Goal: Information Seeking & Learning: Learn about a topic

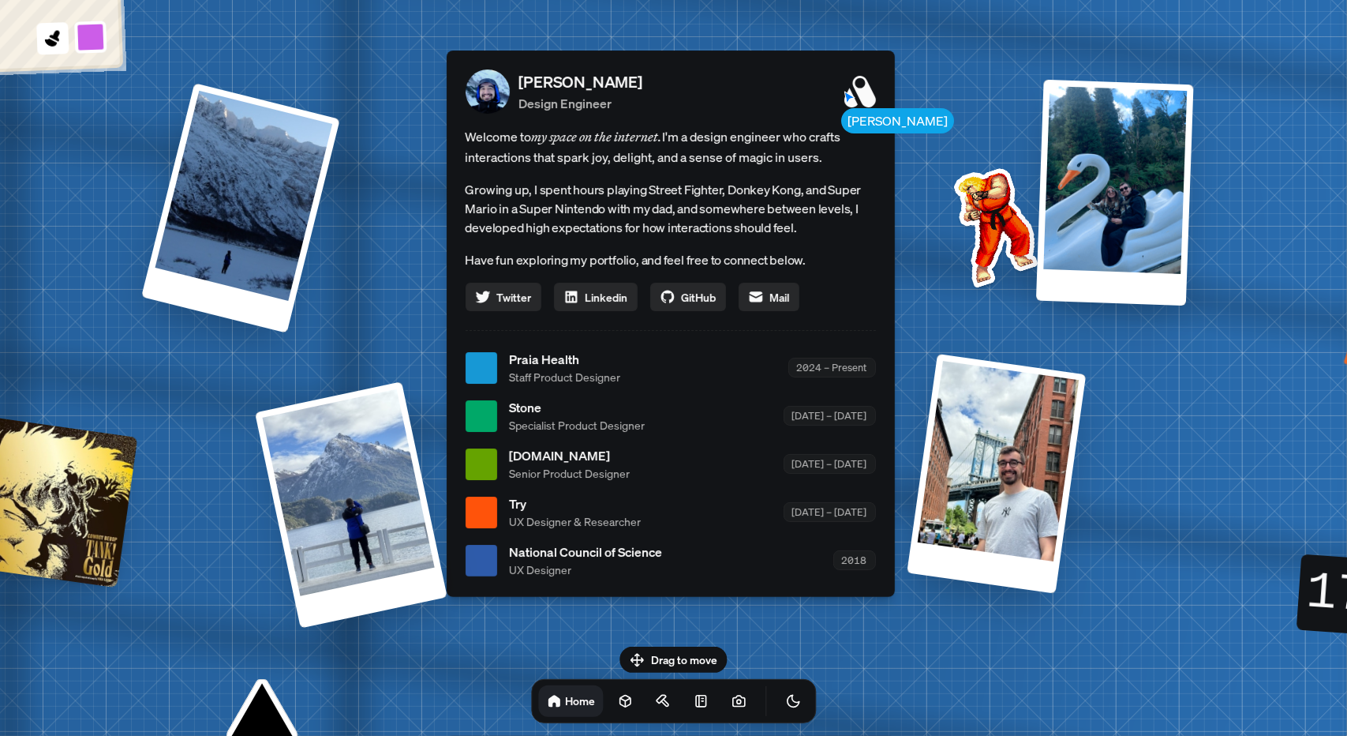
drag, startPoint x: 645, startPoint y: 651, endPoint x: 648, endPoint y: 639, distance: 12.3
click at [648, 0] on body "[PERSON_NAME] [PERSON_NAME] Design Engineer Welcome to my space on the internet…" at bounding box center [673, 0] width 1347 height 0
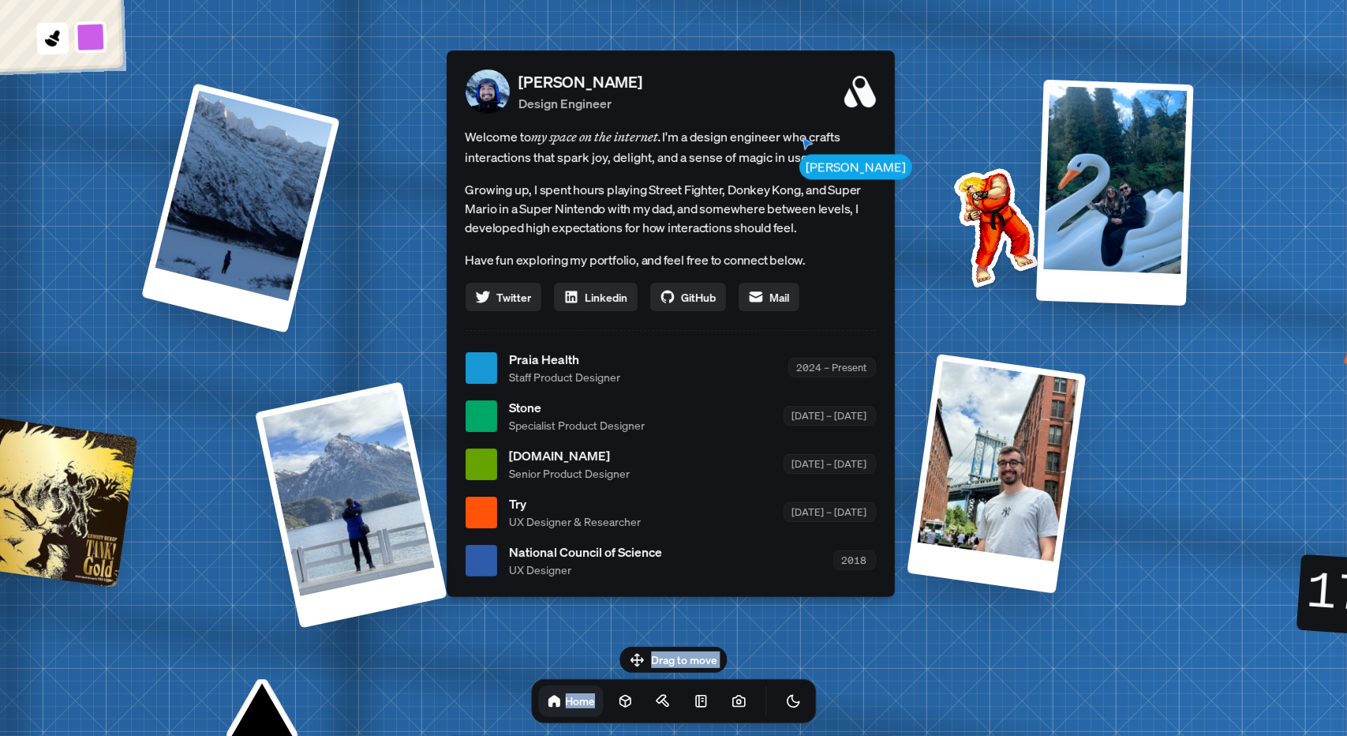
drag, startPoint x: 661, startPoint y: 683, endPoint x: 665, endPoint y: 635, distance: 47.5
click at [665, 0] on body "[PERSON_NAME] [PERSON_NAME] Design Engineer Welcome to my space on the internet…" at bounding box center [673, 0] width 1347 height 0
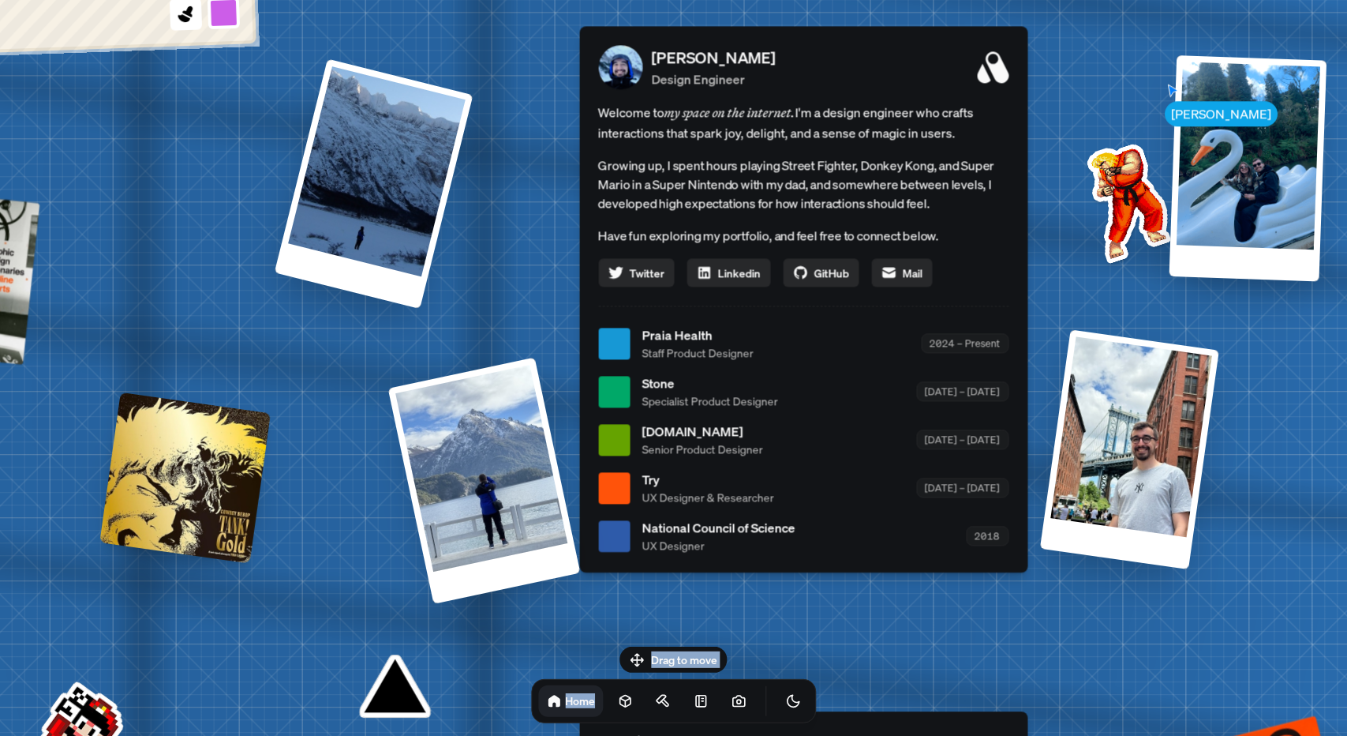
drag, startPoint x: 673, startPoint y: 548, endPoint x: 942, endPoint y: 436, distance: 291.8
click at [942, 518] on div "National Council of Science UX Designer 2018" at bounding box center [825, 536] width 366 height 36
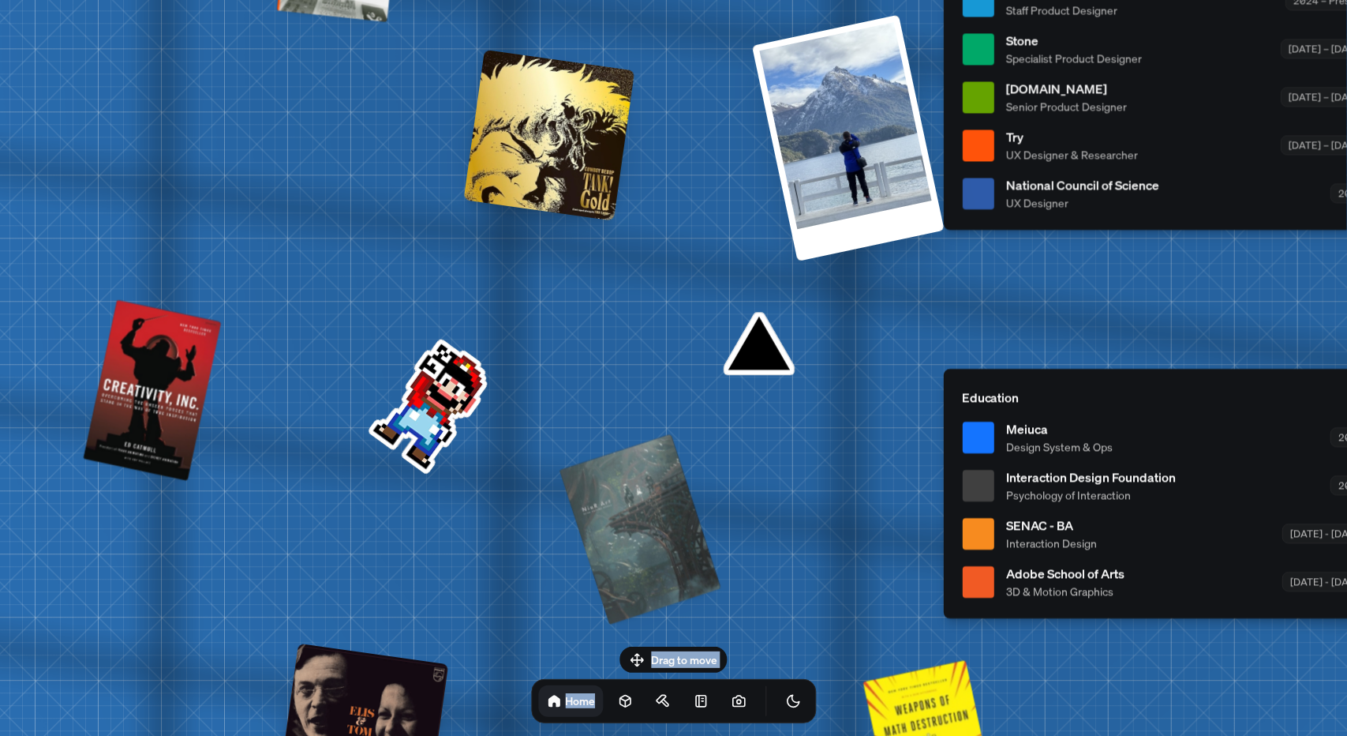
drag, startPoint x: 505, startPoint y: 653, endPoint x: 879, endPoint y: 307, distance: 509.3
click at [876, 309] on div "[PERSON_NAME] [PERSON_NAME] Design Engineer Welcome to my space on the internet…" at bounding box center [1171, 1] width 2361 height 2068
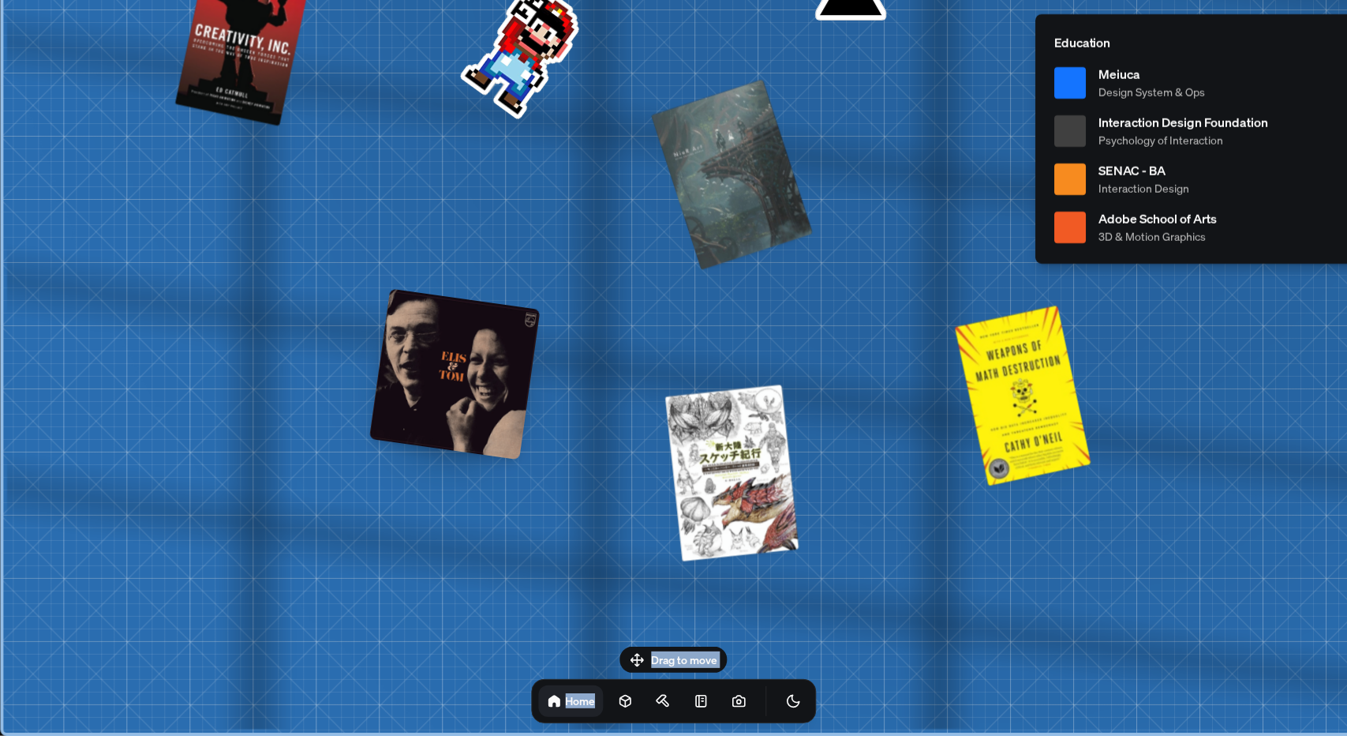
drag, startPoint x: 552, startPoint y: 586, endPoint x: 855, endPoint y: 170, distance: 514.6
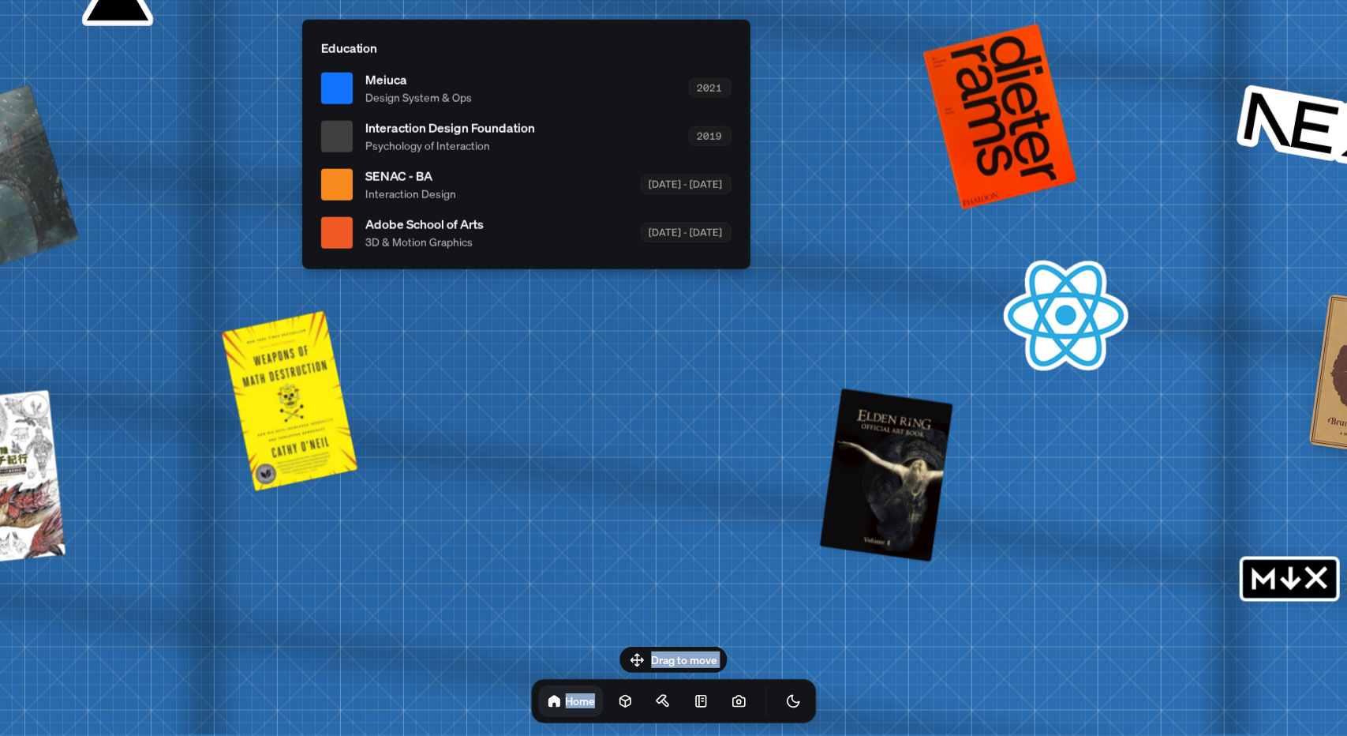
drag, startPoint x: 833, startPoint y: 467, endPoint x: 26, endPoint y: 487, distance: 807.6
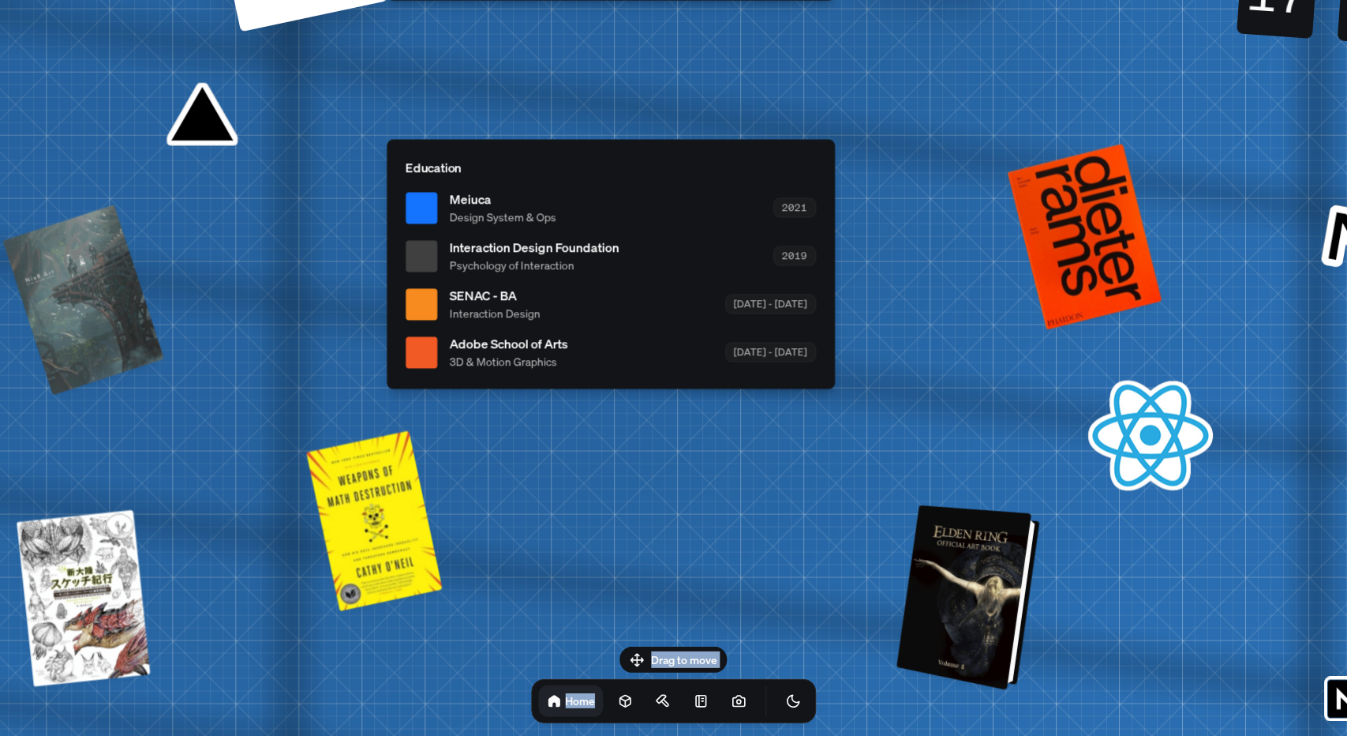
drag, startPoint x: 827, startPoint y: 503, endPoint x: 1091, endPoint y: 577, distance: 273.8
click at [1036, 582] on div at bounding box center [970, 598] width 131 height 178
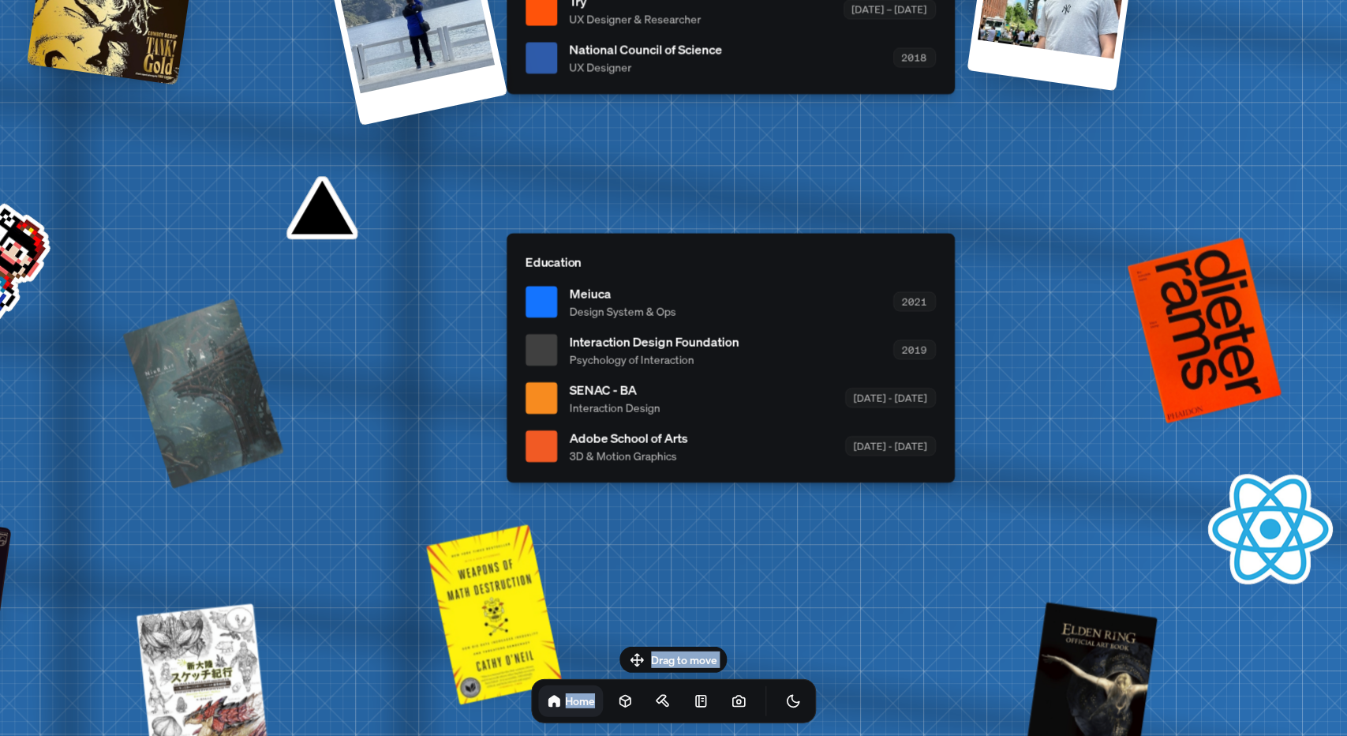
drag, startPoint x: 898, startPoint y: 502, endPoint x: 927, endPoint y: 773, distance: 272.2
click at [927, 0] on html "[PERSON_NAME] [PERSON_NAME] Design Engineer Welcome to my space on the internet…" at bounding box center [673, 0] width 1347 height 0
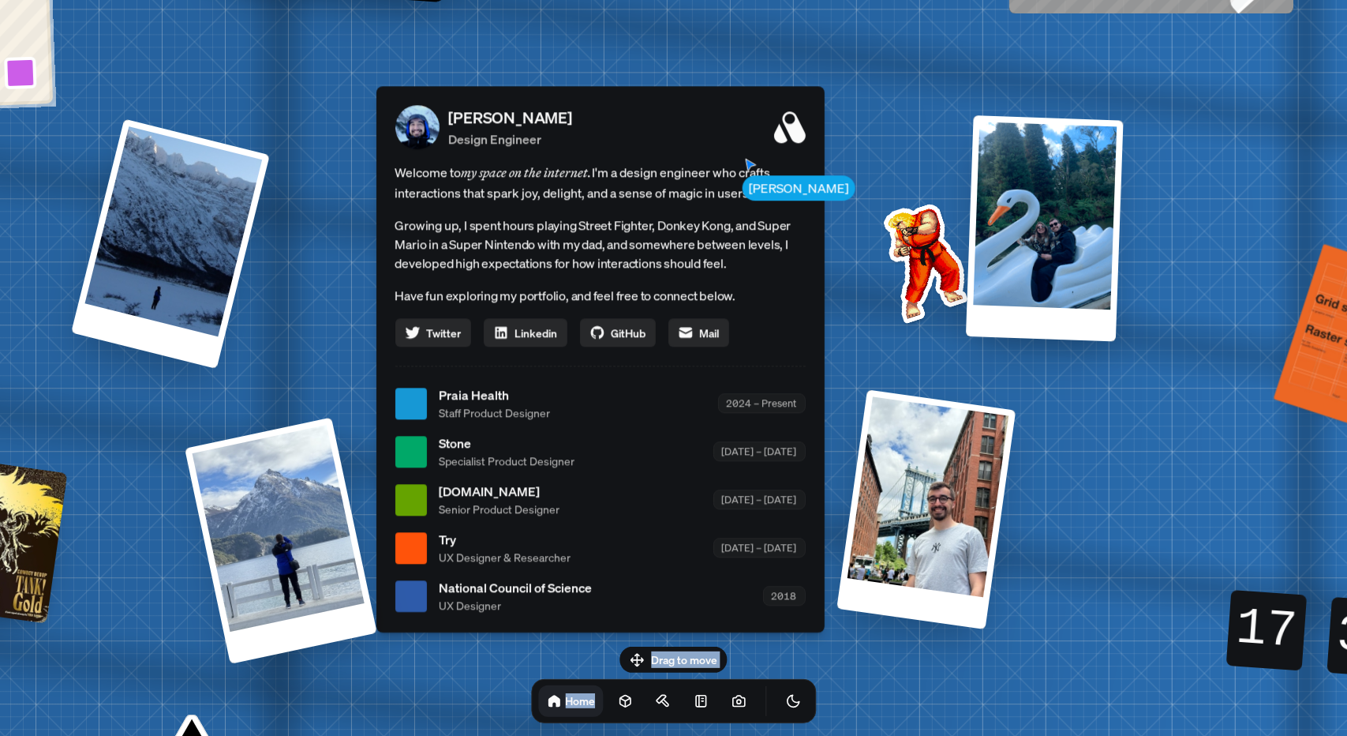
drag, startPoint x: 934, startPoint y: 334, endPoint x: 780, endPoint y: 682, distance: 380.5
click at [781, 0] on body "[PERSON_NAME] [PERSON_NAME] Design Engineer Welcome to my space on the internet…" at bounding box center [673, 0] width 1347 height 0
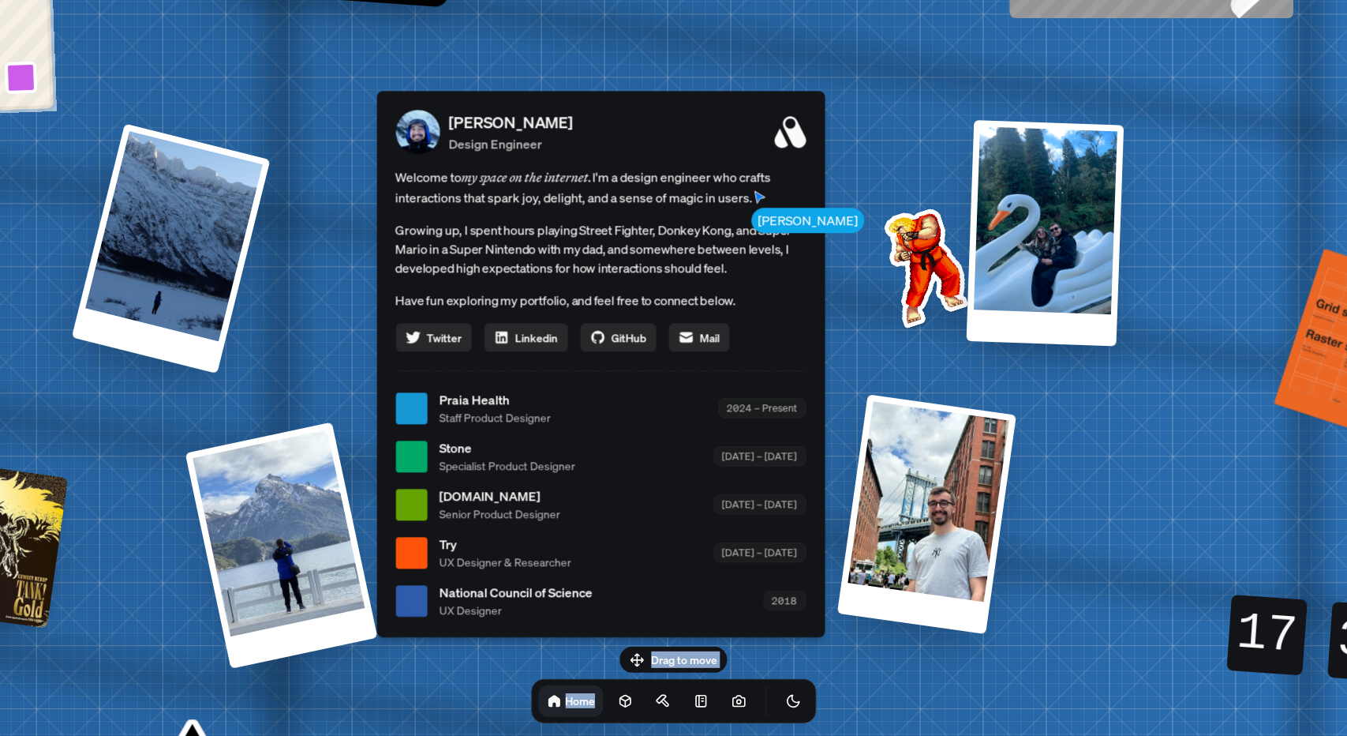
drag, startPoint x: 440, startPoint y: 376, endPoint x: 489, endPoint y: 395, distance: 53.2
click at [477, 391] on div "[PERSON_NAME] Design Engineer Welcome to my space on the internet. I'm a design…" at bounding box center [600, 364] width 448 height 546
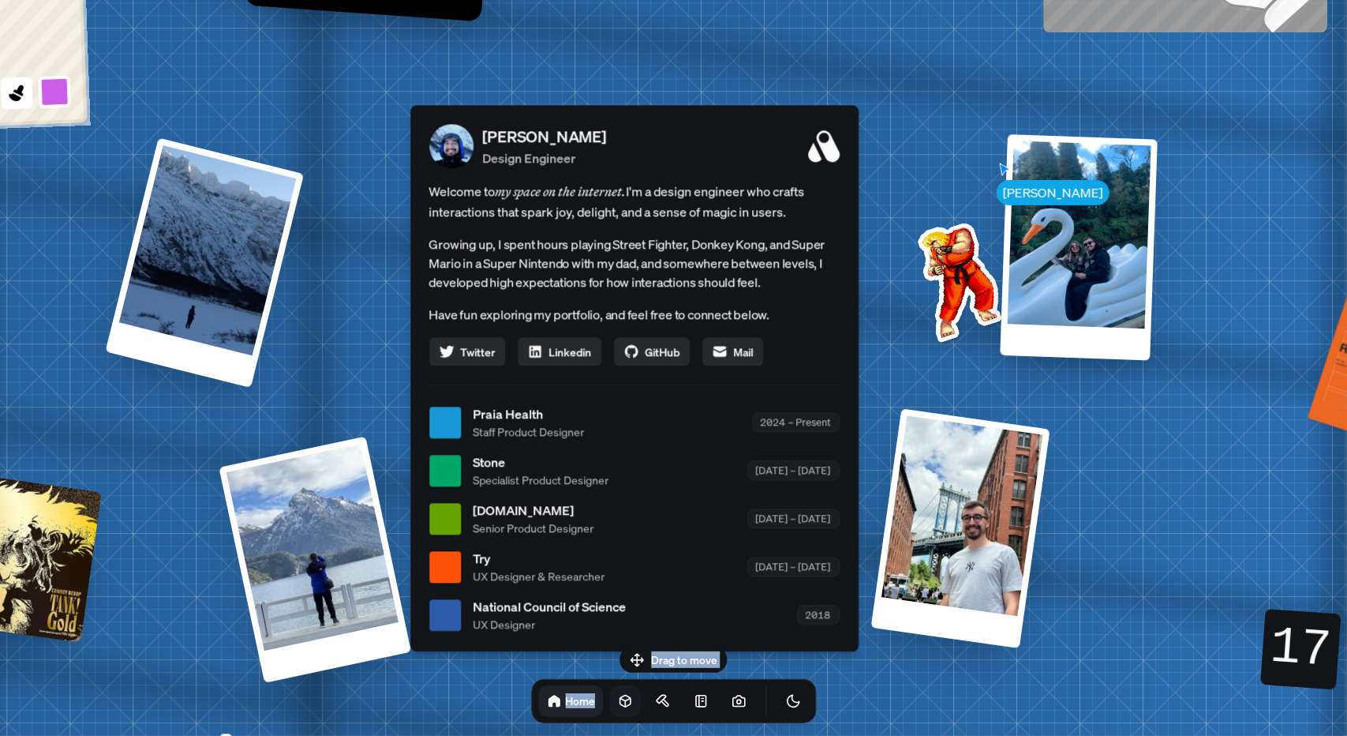
click at [620, 702] on icon at bounding box center [625, 701] width 10 height 12
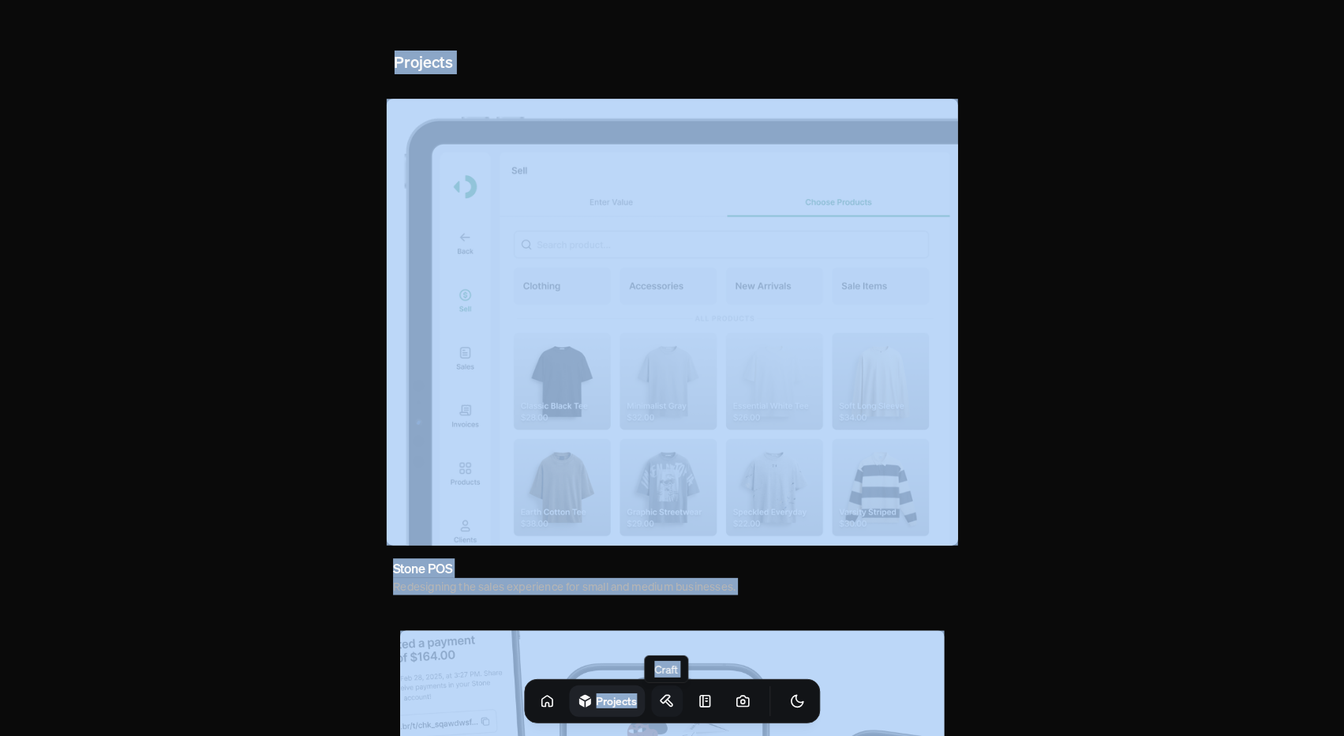
click at [659, 698] on icon at bounding box center [667, 701] width 16 height 16
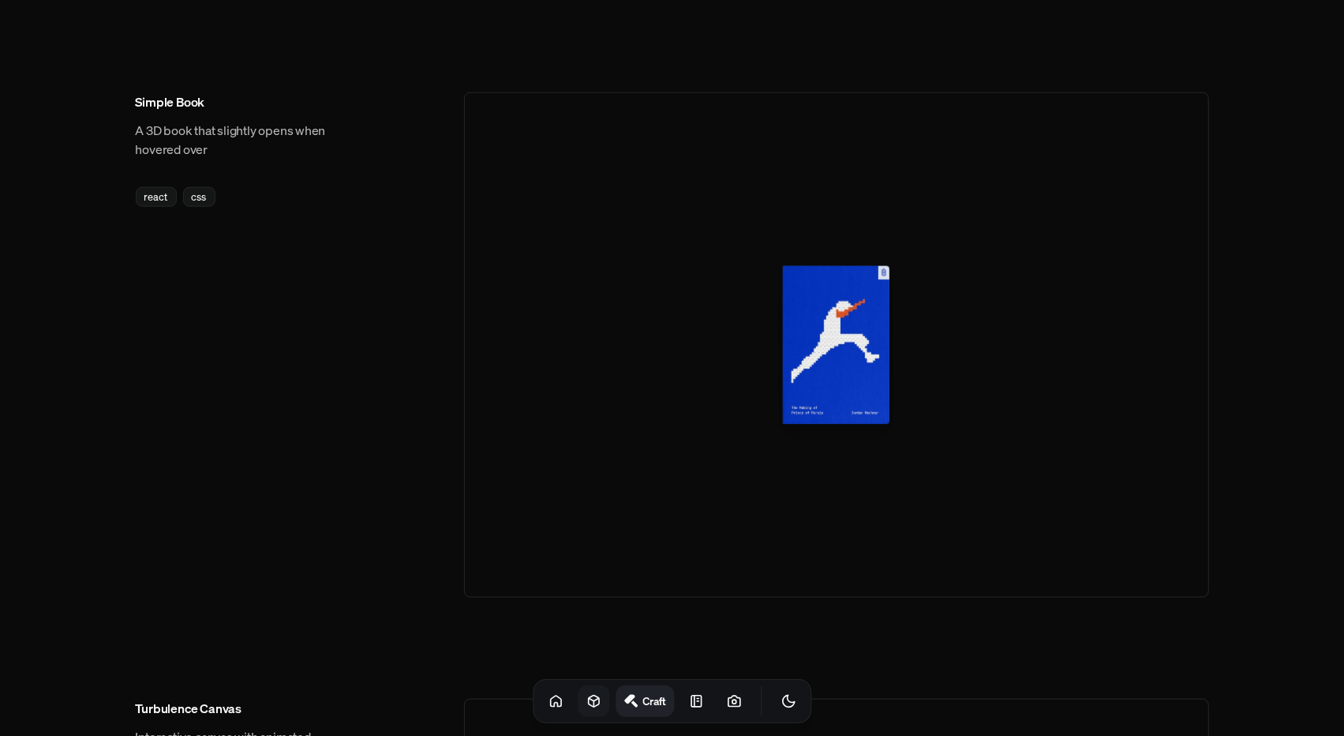
scroll to position [1184, 0]
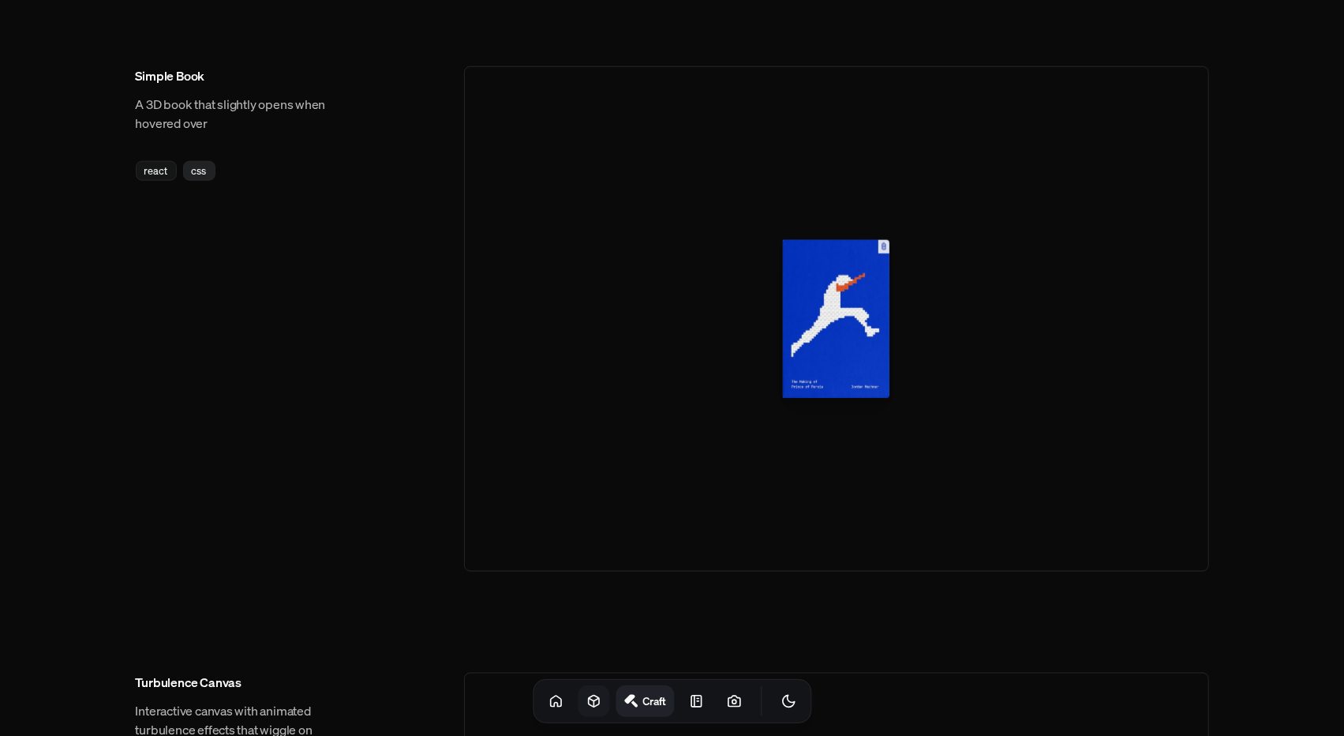
click at [203, 177] on div "css" at bounding box center [199, 171] width 32 height 20
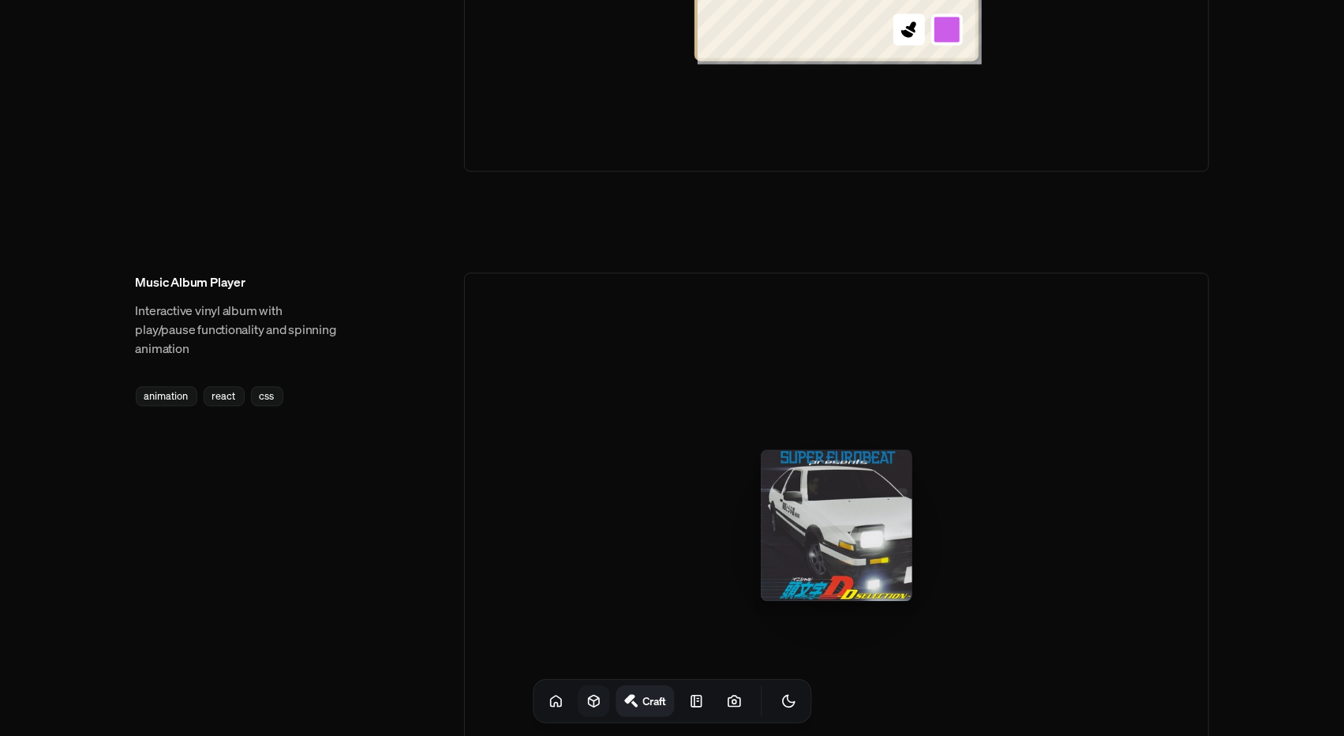
scroll to position [2358, 0]
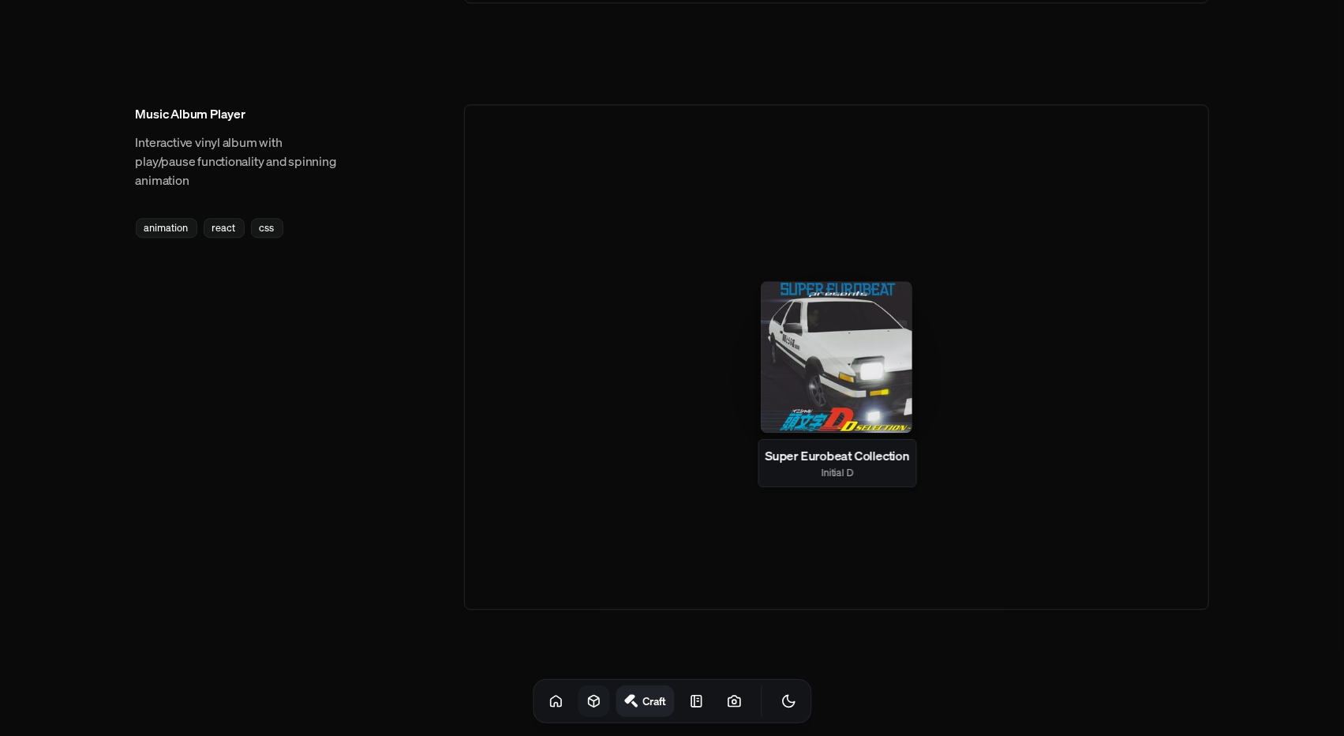
click at [831, 396] on div at bounding box center [837, 357] width 152 height 152
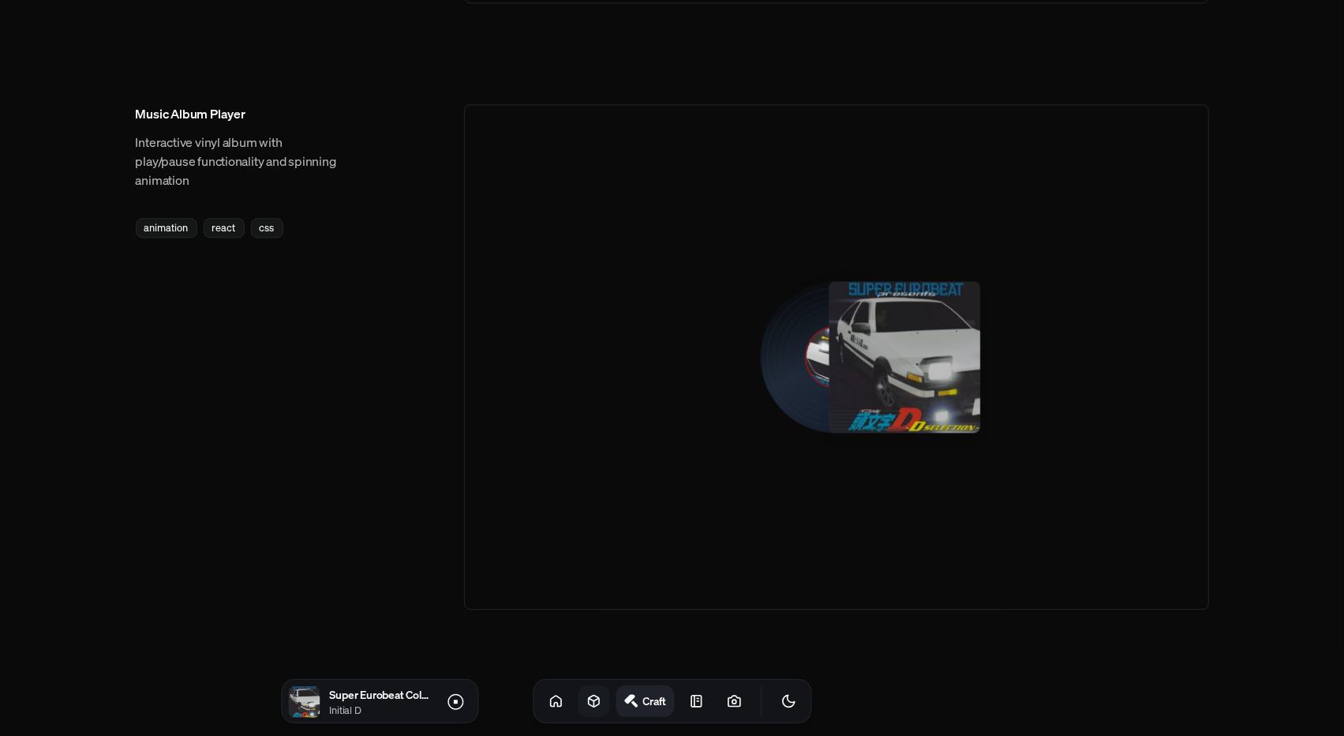
click at [893, 384] on div at bounding box center [905, 357] width 152 height 152
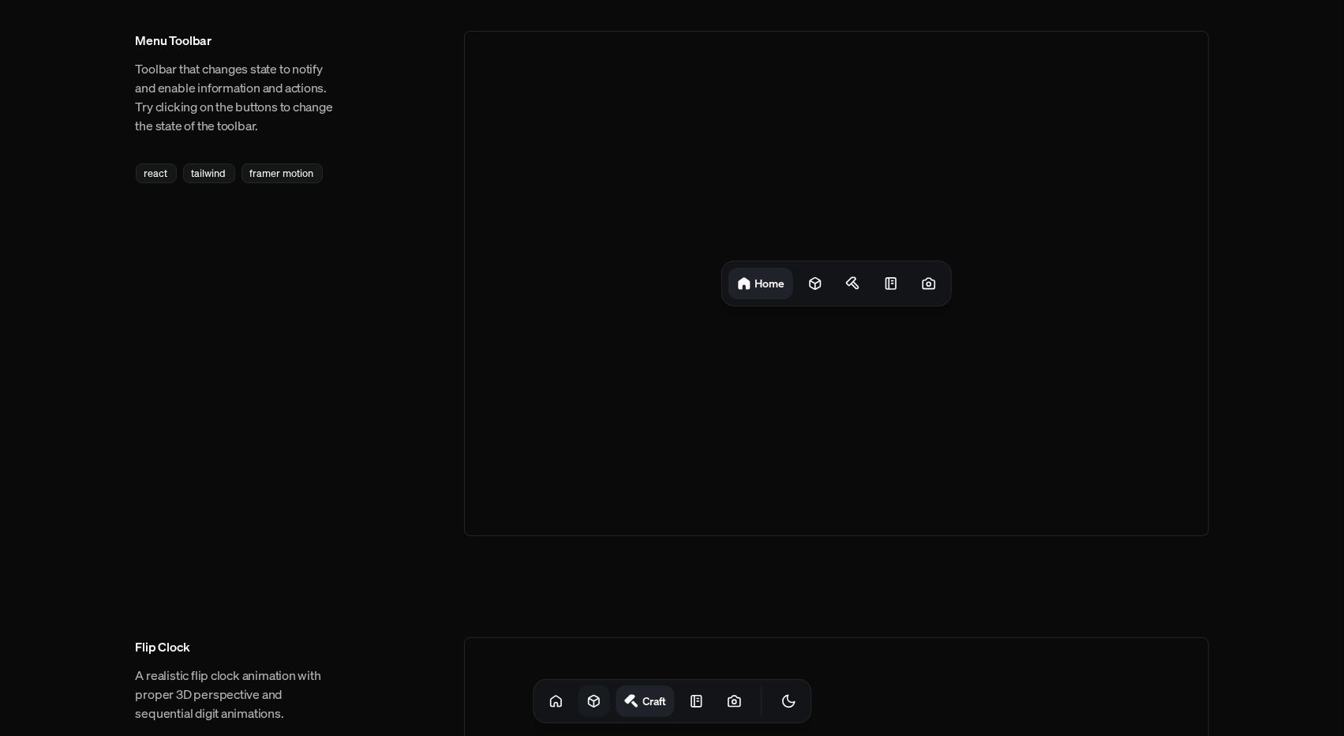
scroll to position [0, 0]
